Goal: Browse casually: Explore the website without a specific task or goal

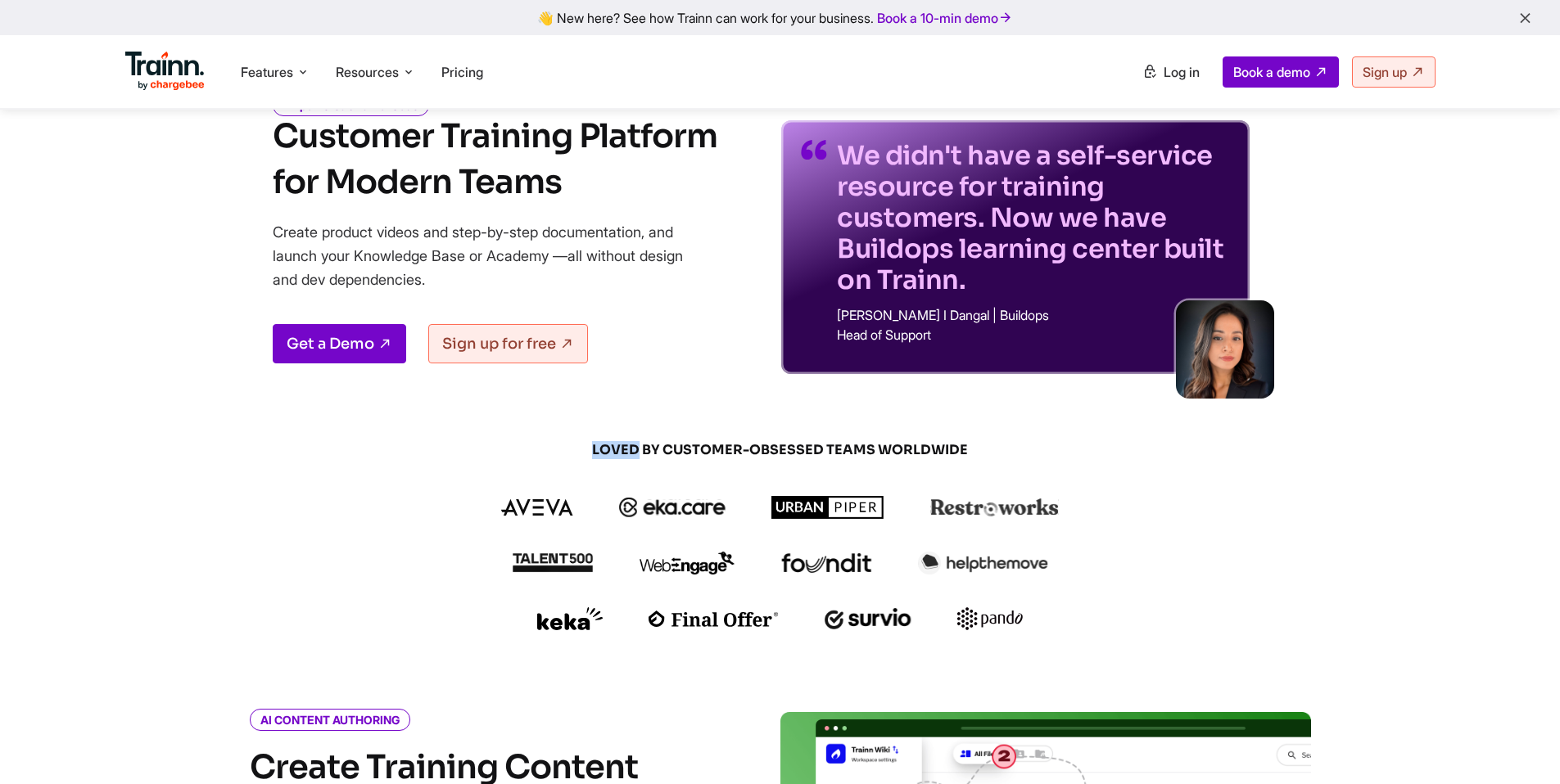
scroll to position [108, 0]
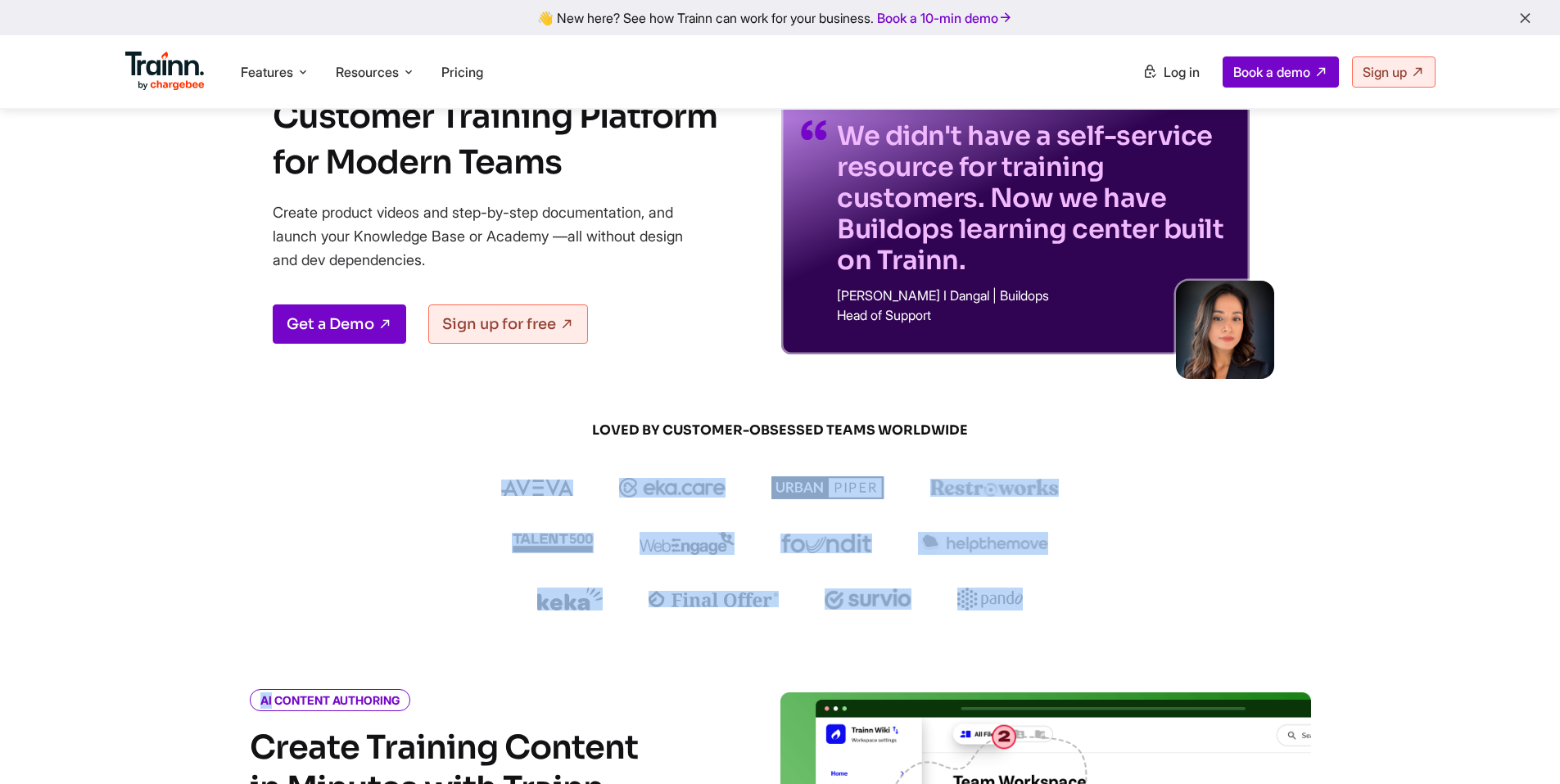
scroll to position [144, 0]
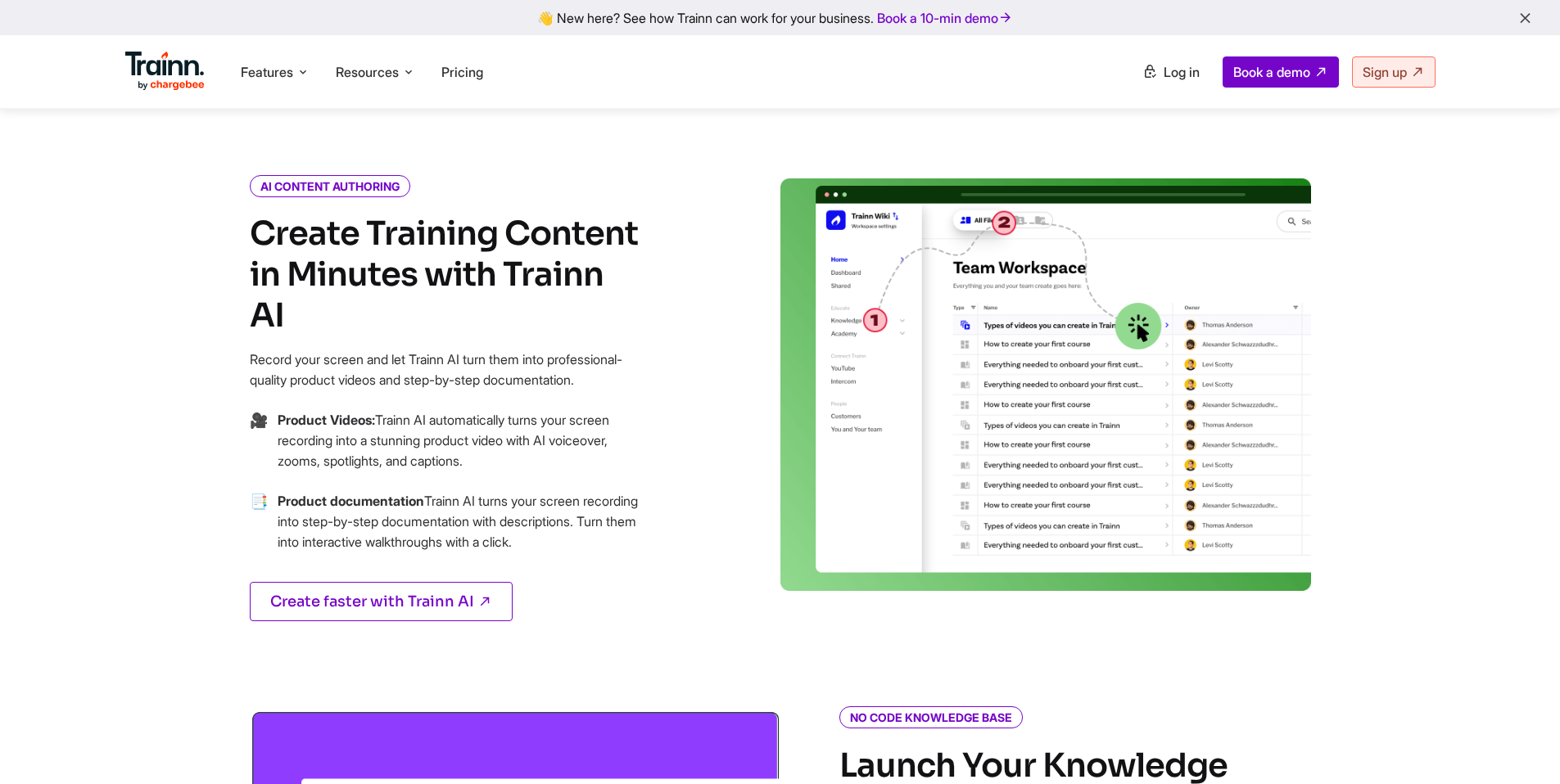
scroll to position [572, 0]
